Goal: Ask a question

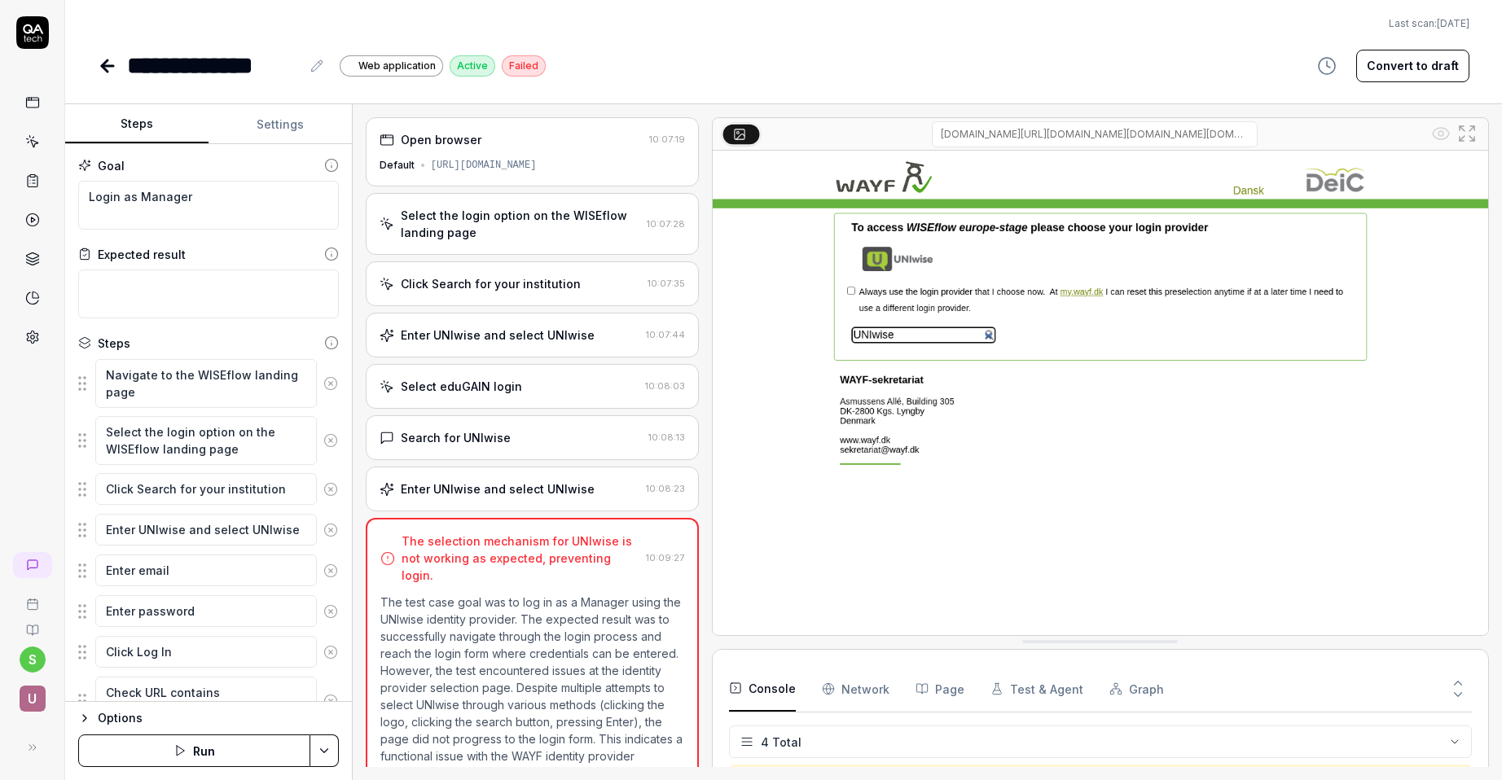
scroll to position [28, 0]
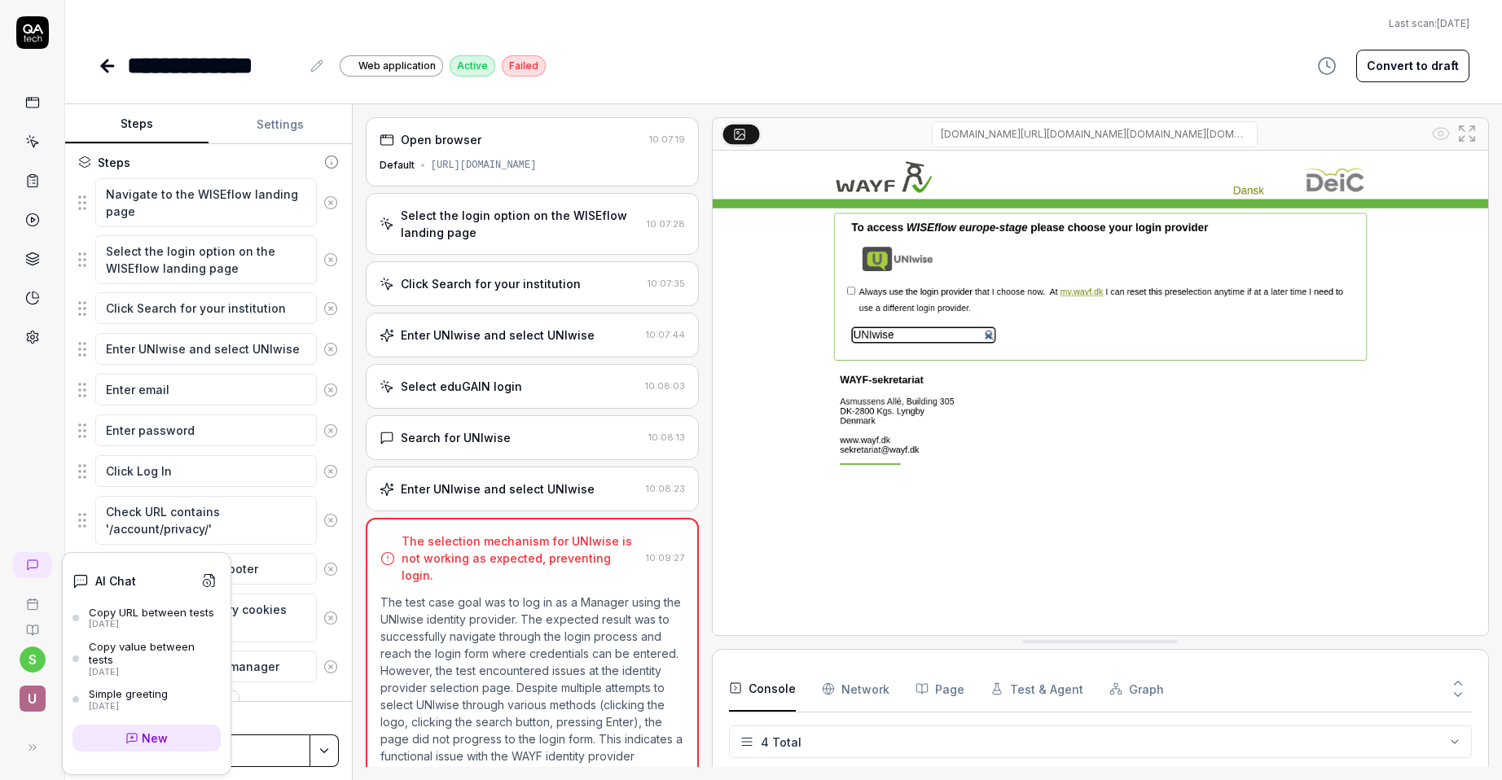
click at [159, 649] on div "Copy value between tests" at bounding box center [155, 653] width 132 height 27
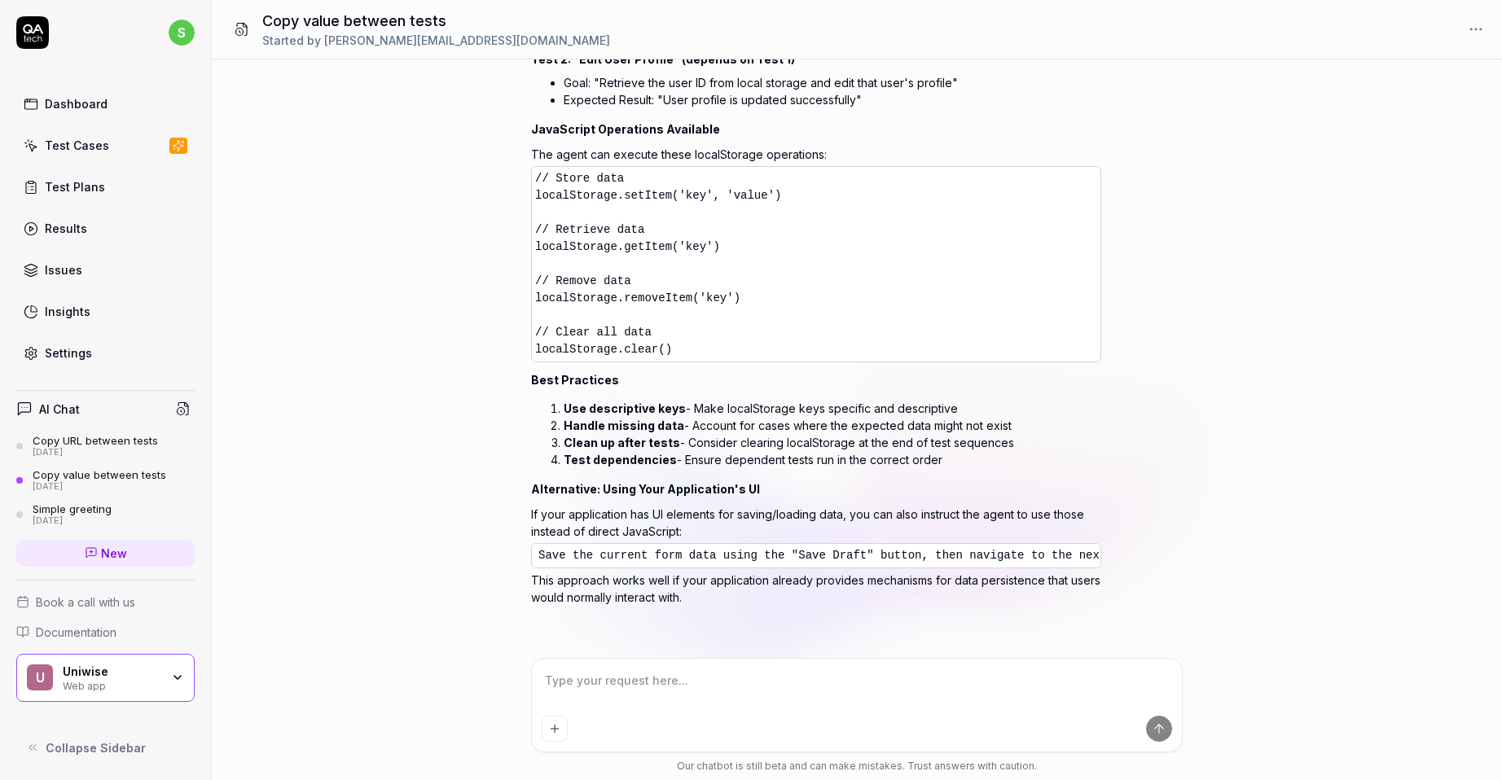
scroll to position [1747, 0]
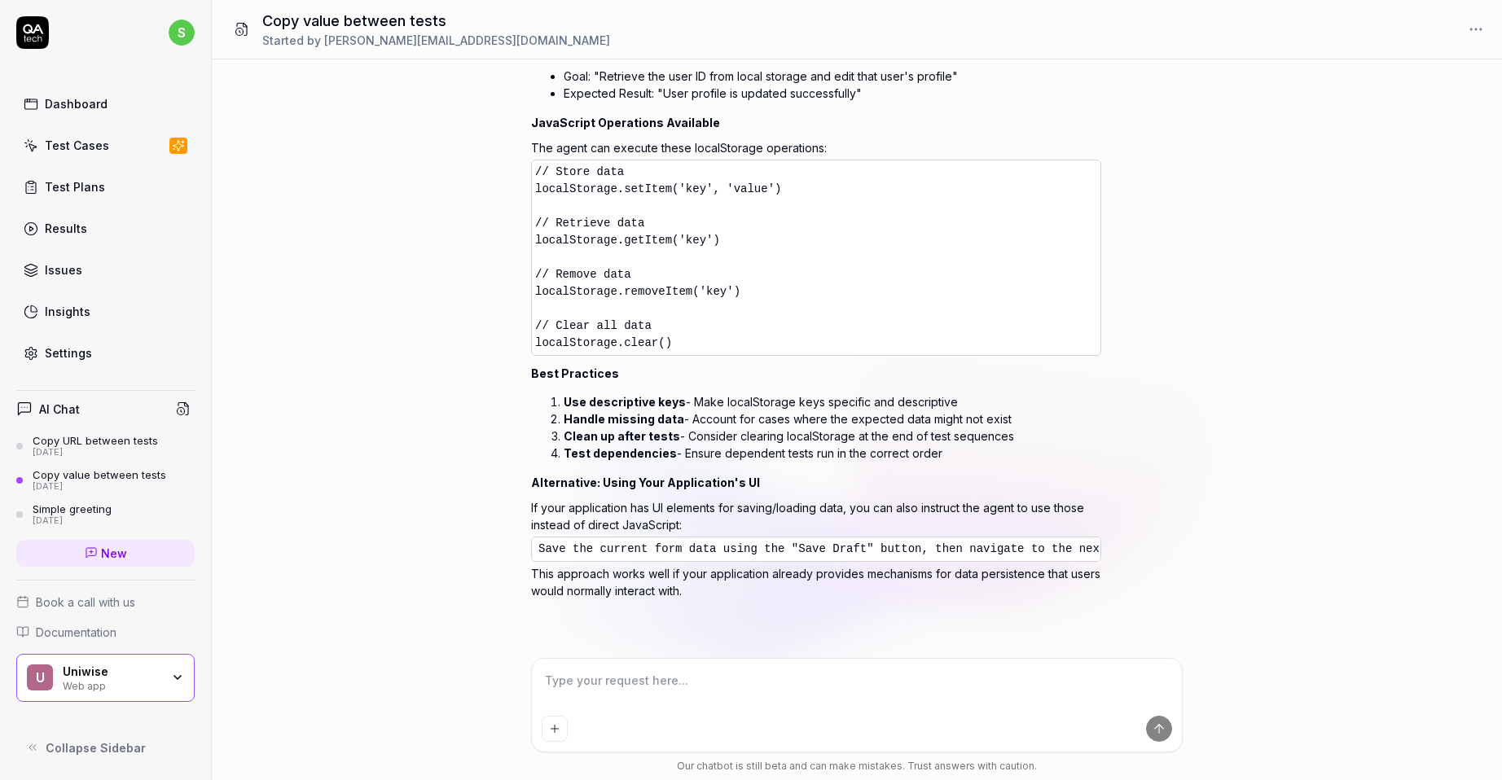
click at [90, 443] on div "Copy URL between tests" at bounding box center [95, 440] width 125 height 13
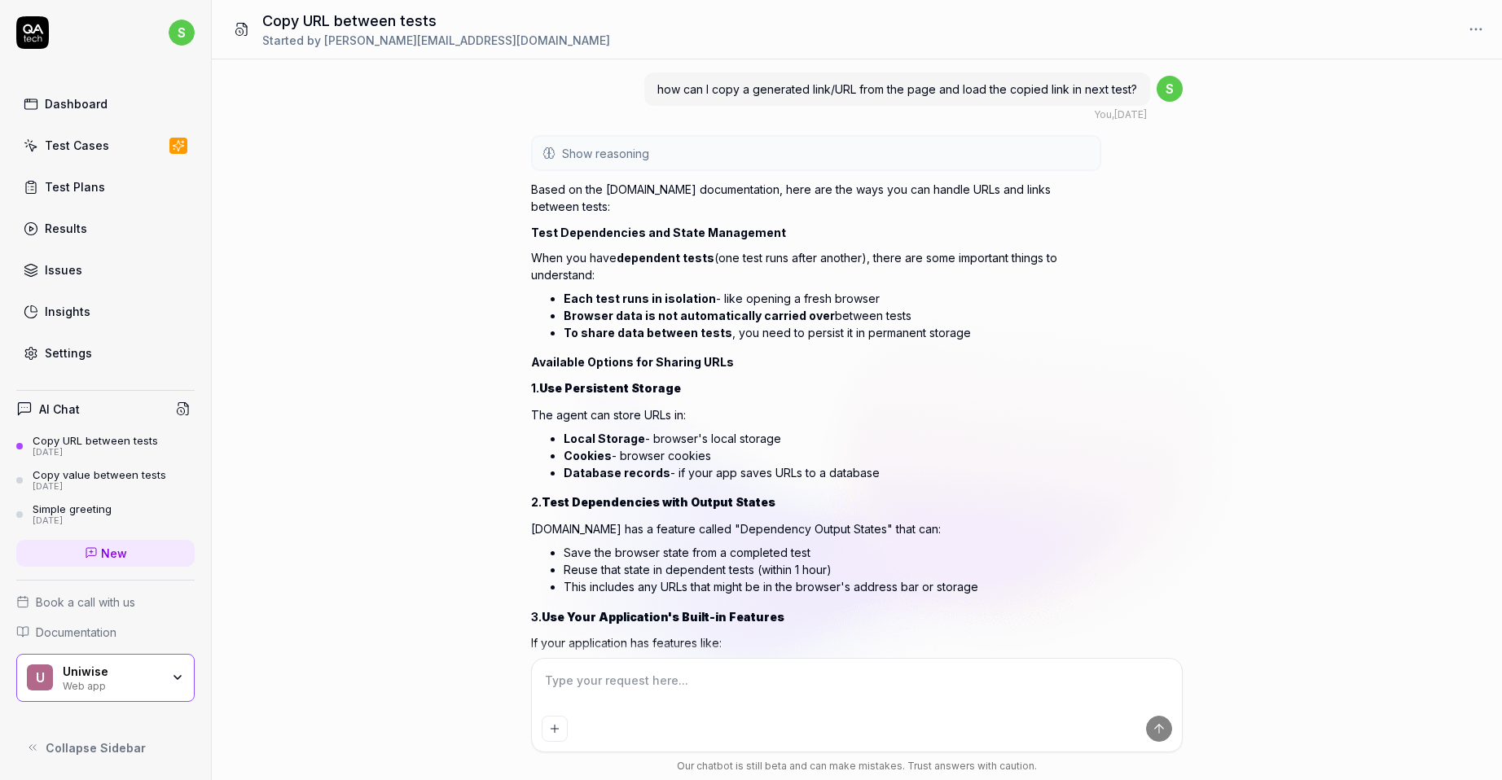
scroll to position [358, 0]
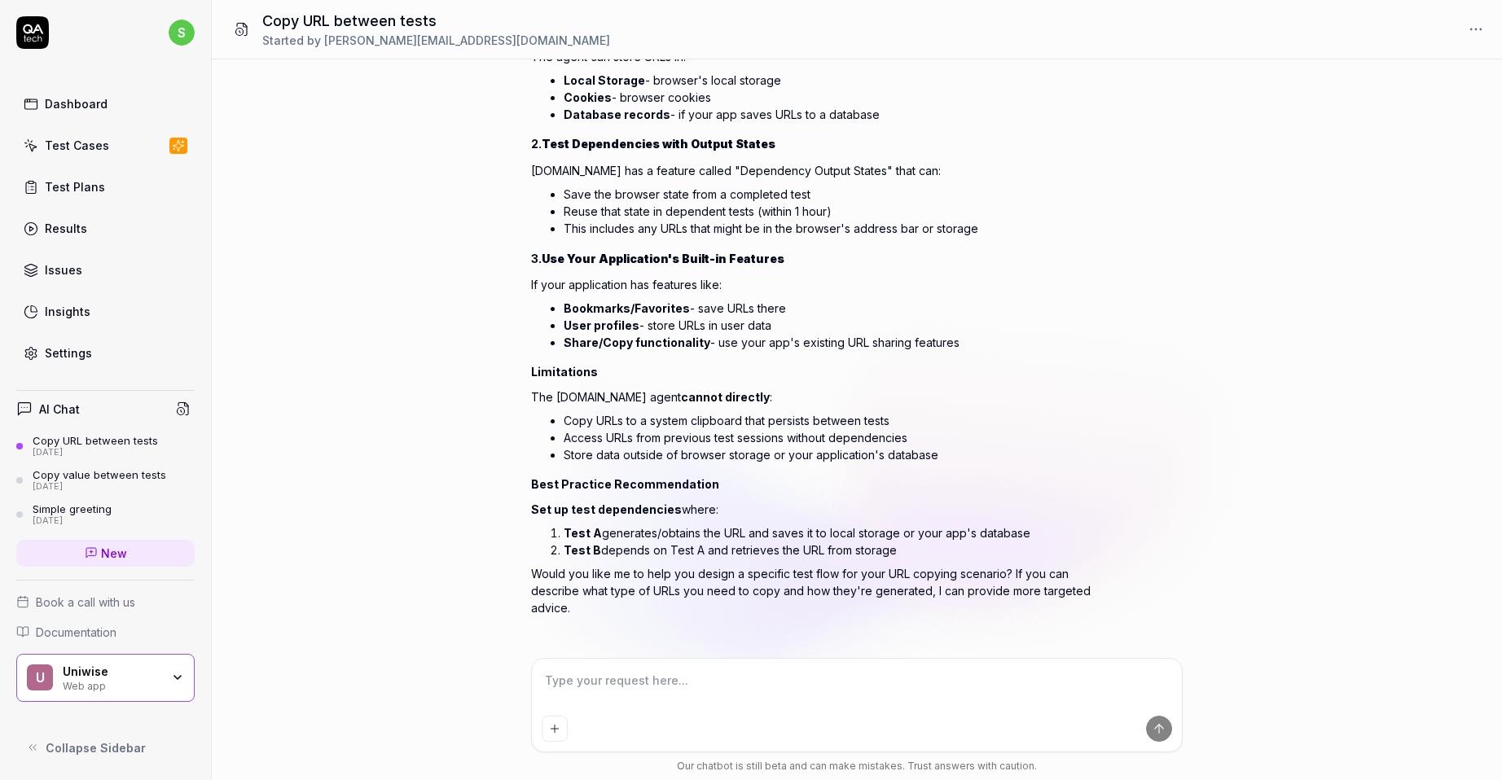
click at [386, 499] on div "how can I copy a generated link/URL from the page and load the copied link in n…" at bounding box center [857, 358] width 1290 height 599
type textarea "*"
